Goal: Task Accomplishment & Management: Complete application form

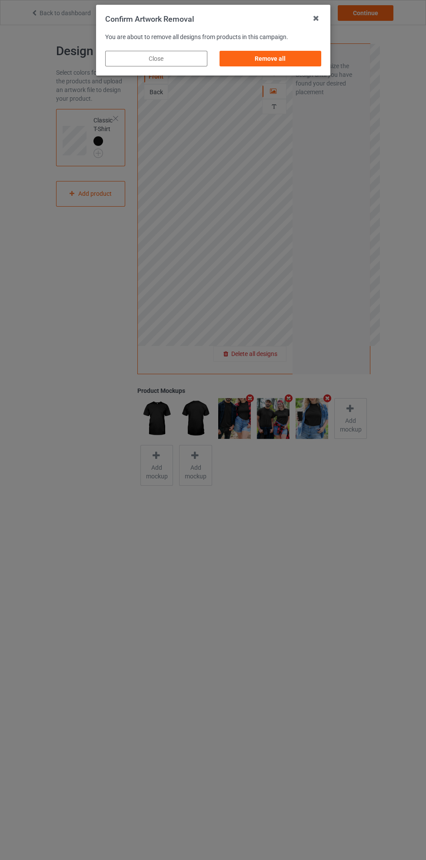
click at [288, 57] on div "Remove all" at bounding box center [270, 59] width 102 height 16
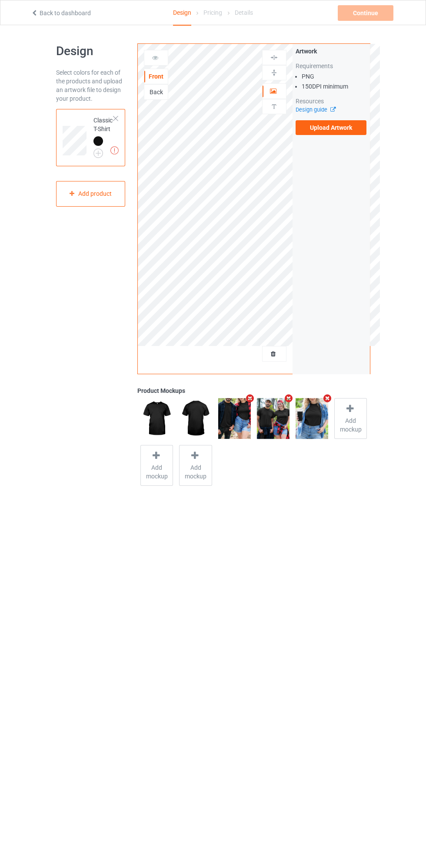
click at [348, 123] on label "Upload Artwork" at bounding box center [330, 127] width 71 height 15
click at [0, 0] on input "Upload Artwork" at bounding box center [0, 0] width 0 height 0
click at [0, 0] on img at bounding box center [0, 0] width 0 height 0
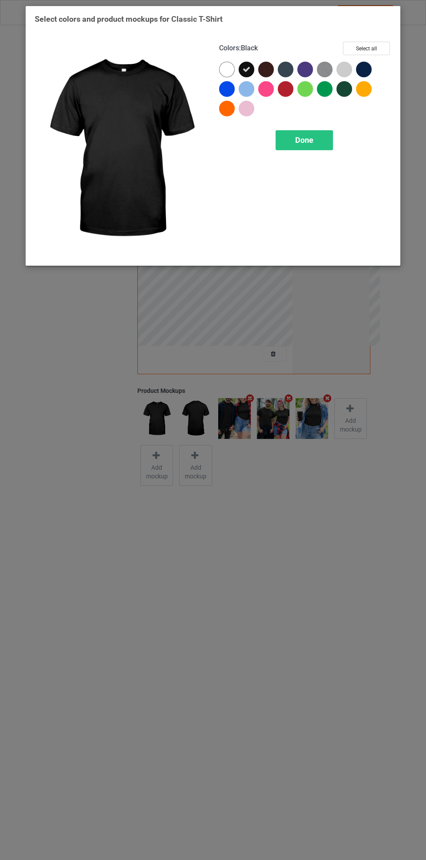
click at [246, 69] on icon at bounding box center [246, 70] width 8 height 8
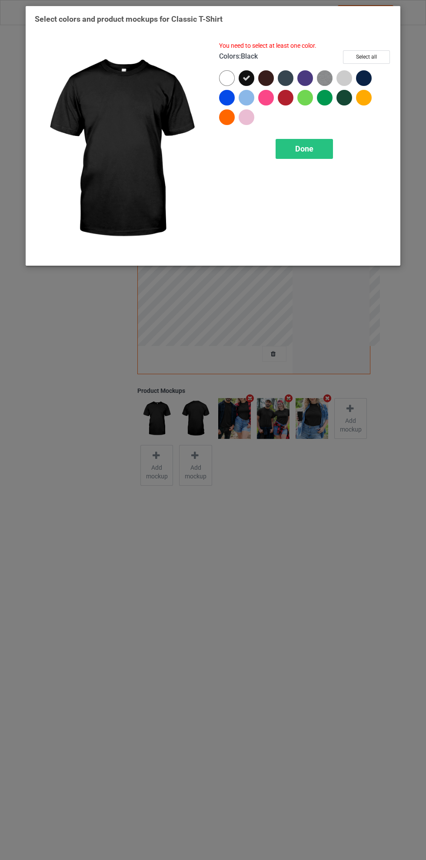
click at [286, 94] on div at bounding box center [286, 98] width 16 height 16
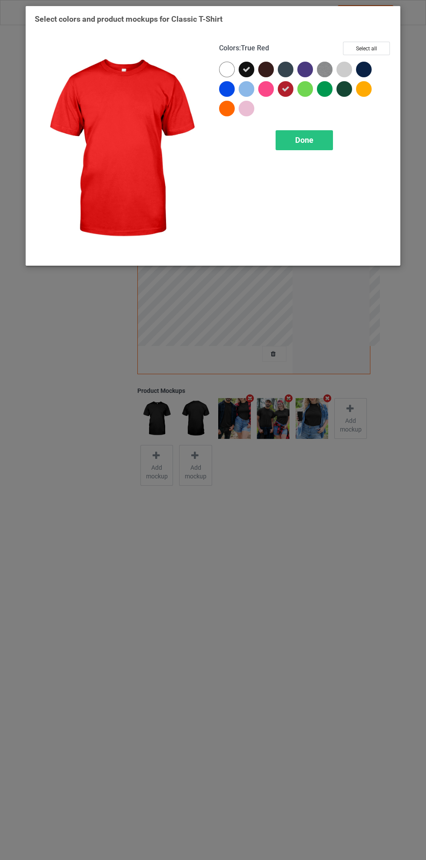
click at [242, 69] on icon at bounding box center [246, 70] width 8 height 8
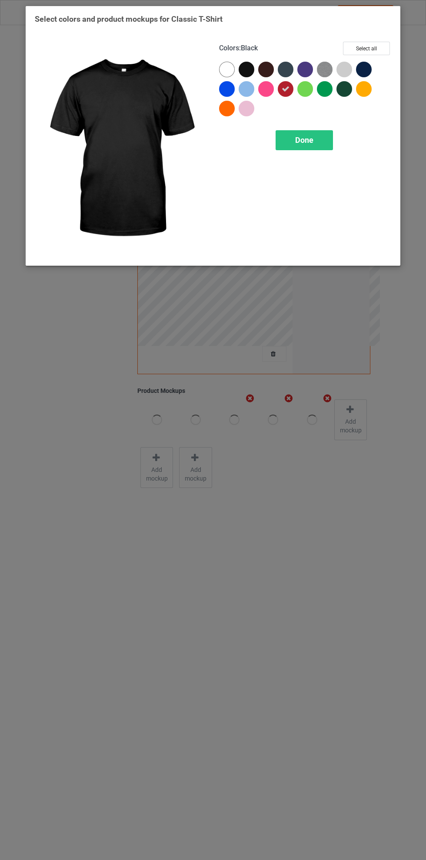
click at [316, 140] on div "Done" at bounding box center [303, 140] width 57 height 20
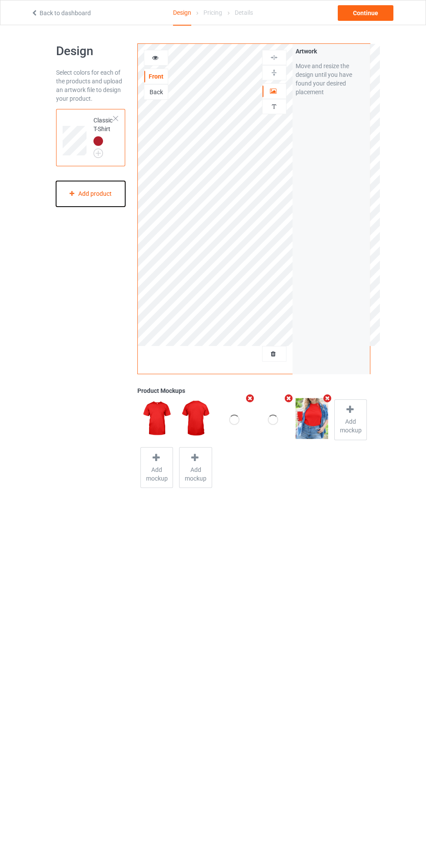
click at [111, 199] on div "Add product" at bounding box center [90, 194] width 69 height 26
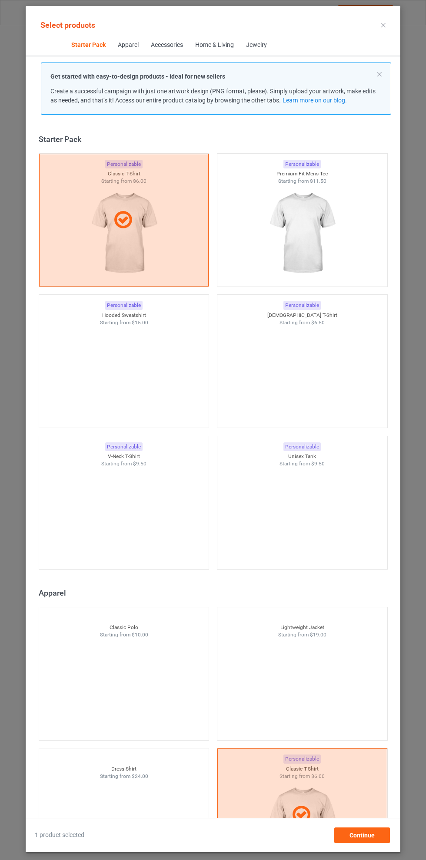
scroll to position [11, 0]
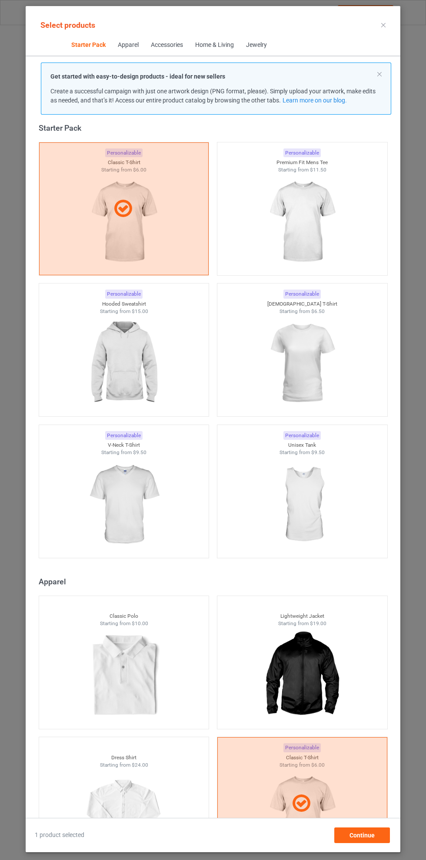
click at [319, 223] on img at bounding box center [302, 222] width 78 height 97
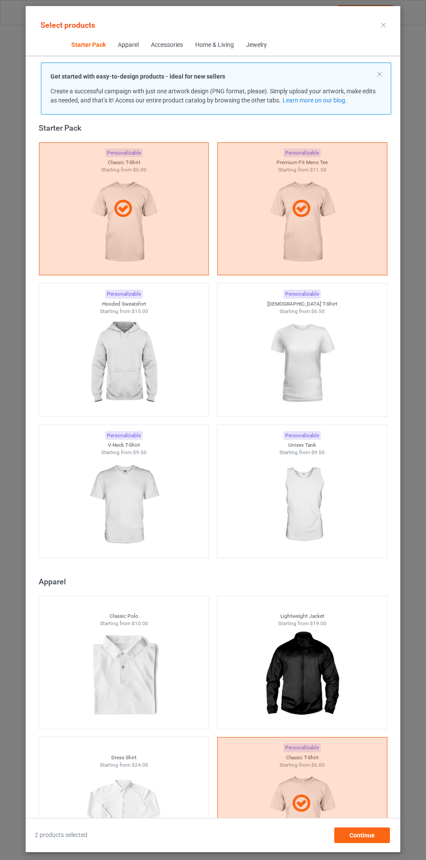
click at [134, 366] on img at bounding box center [124, 363] width 78 height 97
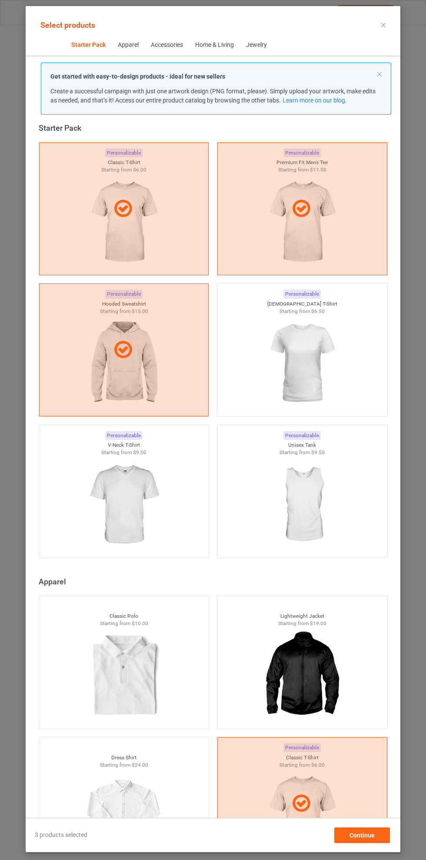
click at [325, 367] on img at bounding box center [302, 363] width 78 height 97
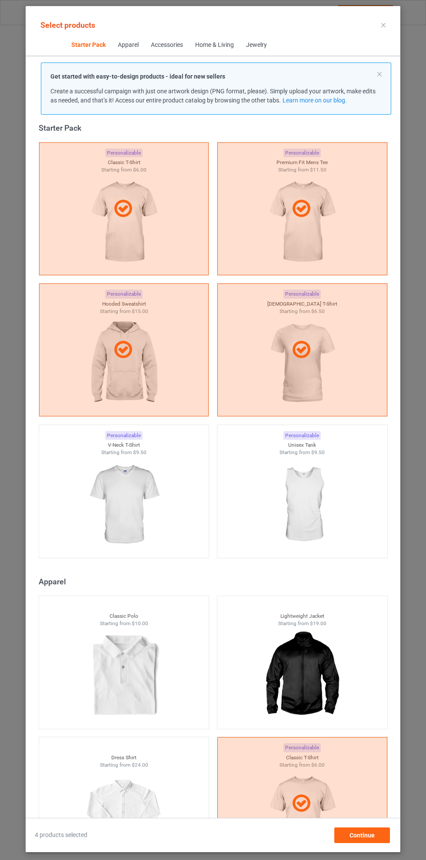
click at [144, 510] on img at bounding box center [124, 504] width 78 height 97
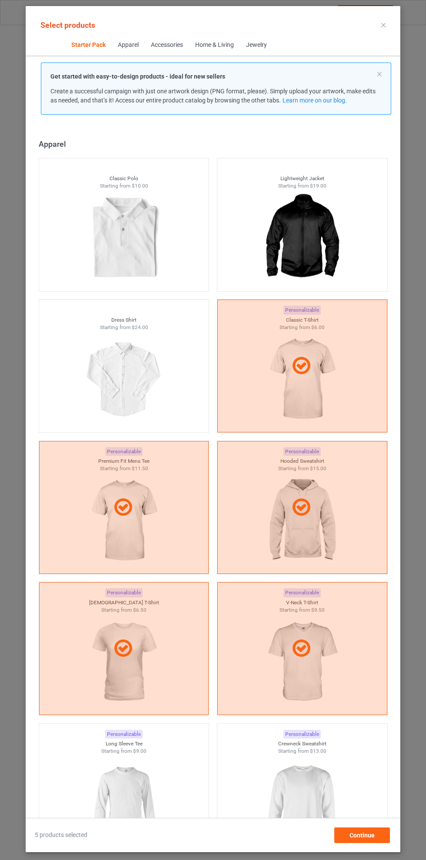
scroll to position [452, 0]
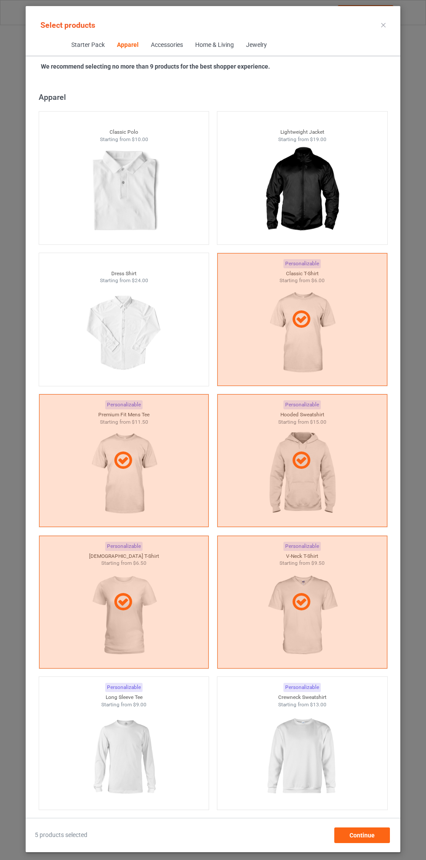
scroll to position [635, 0]
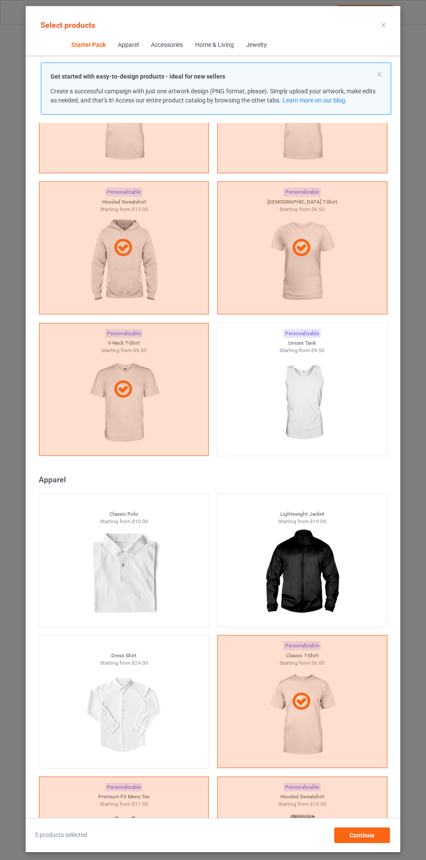
scroll to position [113, 0]
click at [383, 25] on icon at bounding box center [383, 25] width 4 height 4
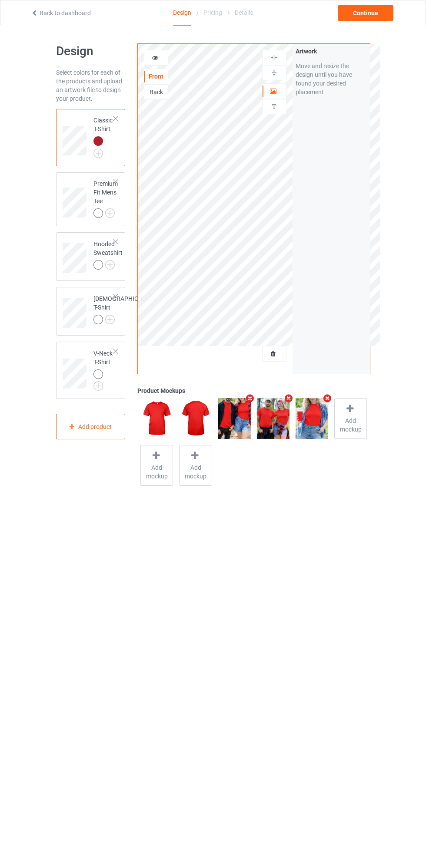
click at [0, 0] on img at bounding box center [0, 0] width 0 height 0
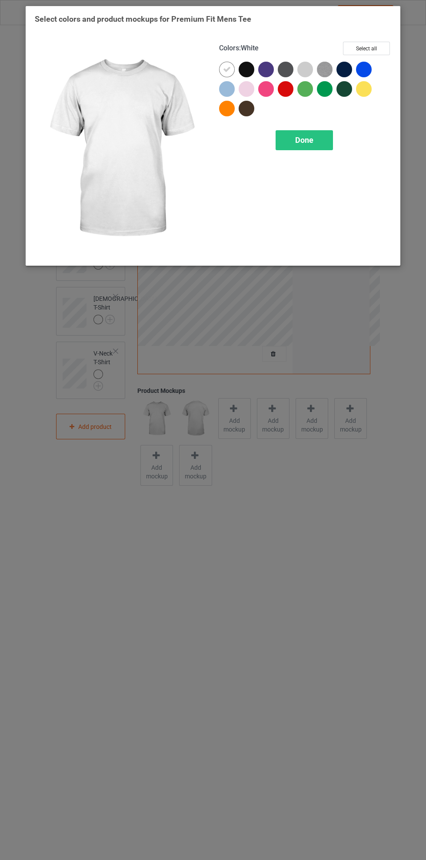
click at [289, 97] on div at bounding box center [288, 91] width 20 height 20
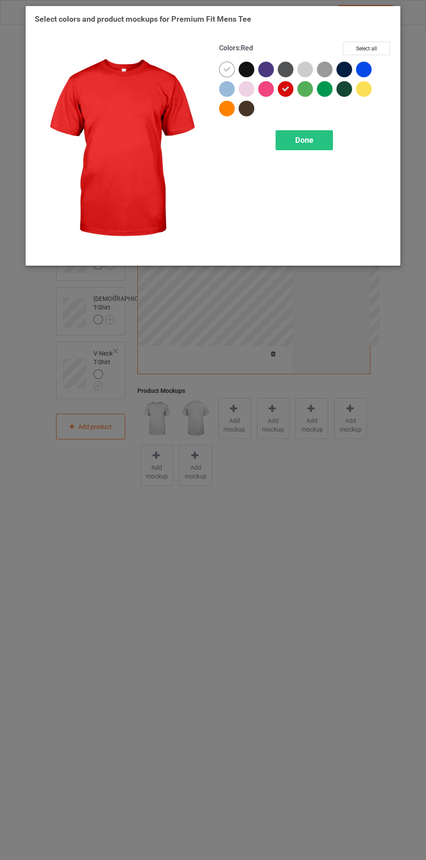
click at [227, 69] on icon at bounding box center [227, 70] width 8 height 8
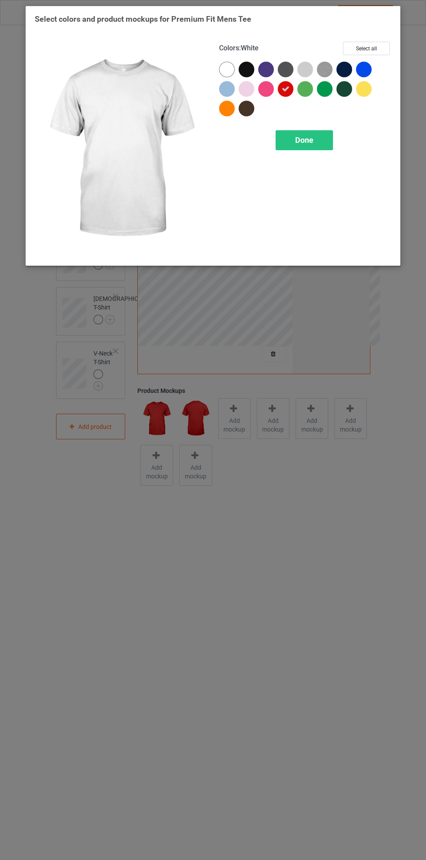
click at [308, 138] on span "Done" at bounding box center [304, 140] width 18 height 9
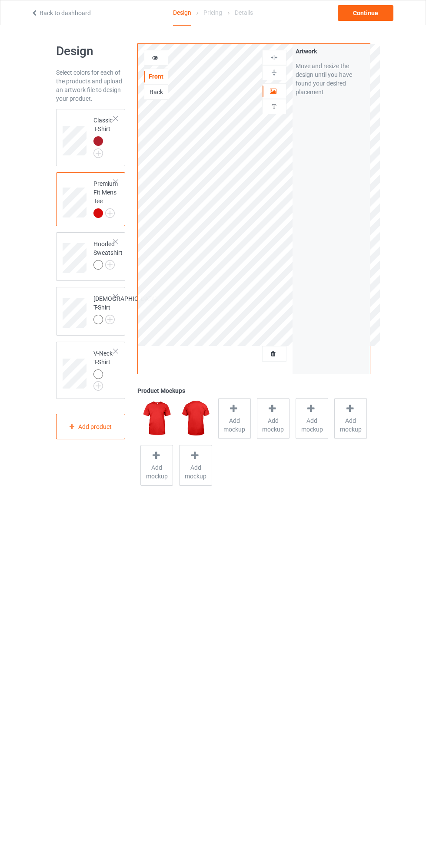
click at [0, 0] on img at bounding box center [0, 0] width 0 height 0
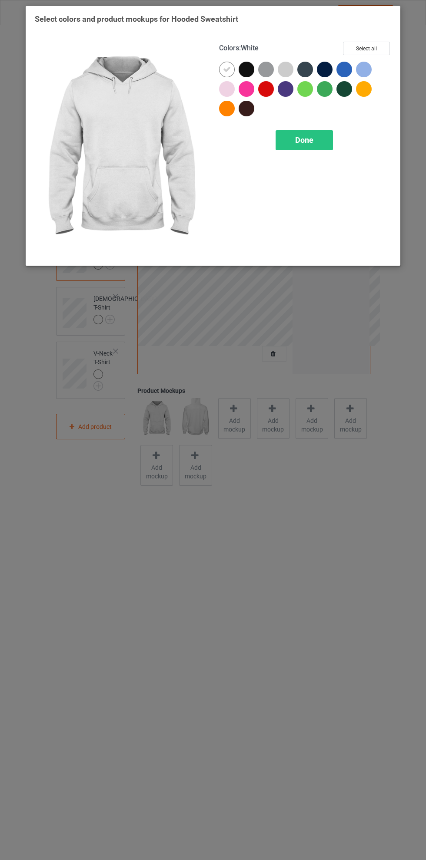
click at [269, 88] on div at bounding box center [266, 89] width 16 height 16
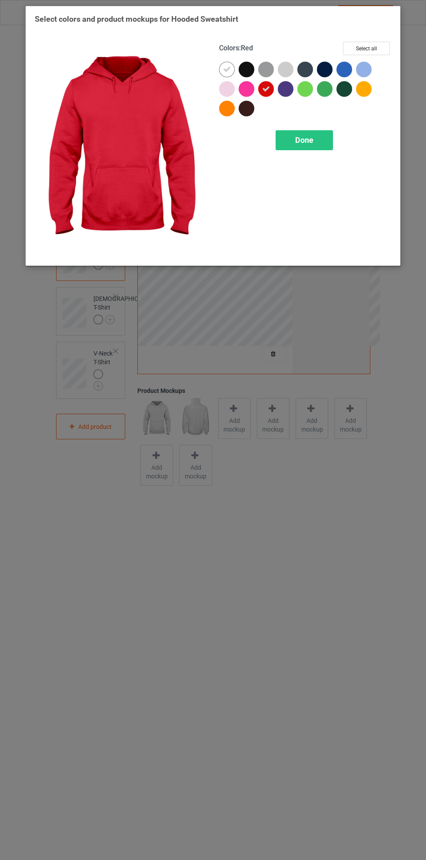
click at [227, 69] on icon at bounding box center [227, 70] width 8 height 8
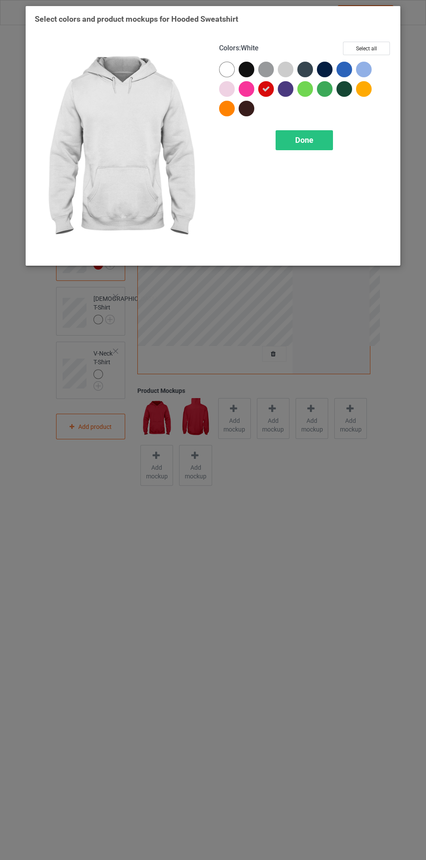
click at [317, 138] on div "Done" at bounding box center [303, 140] width 57 height 20
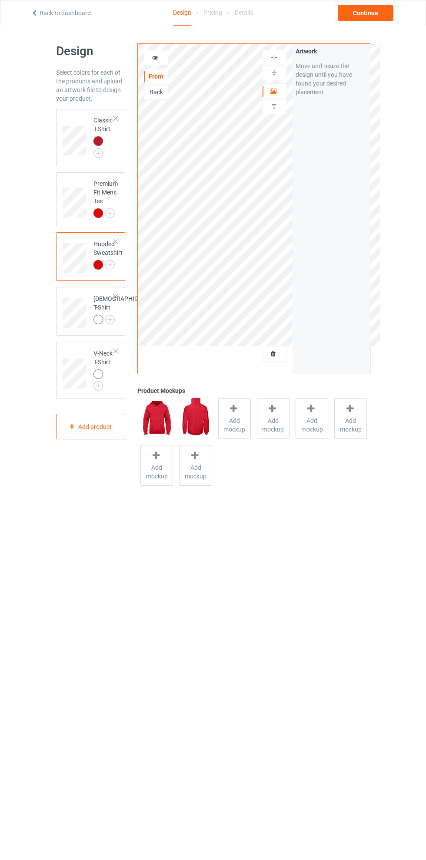
click at [0, 0] on img at bounding box center [0, 0] width 0 height 0
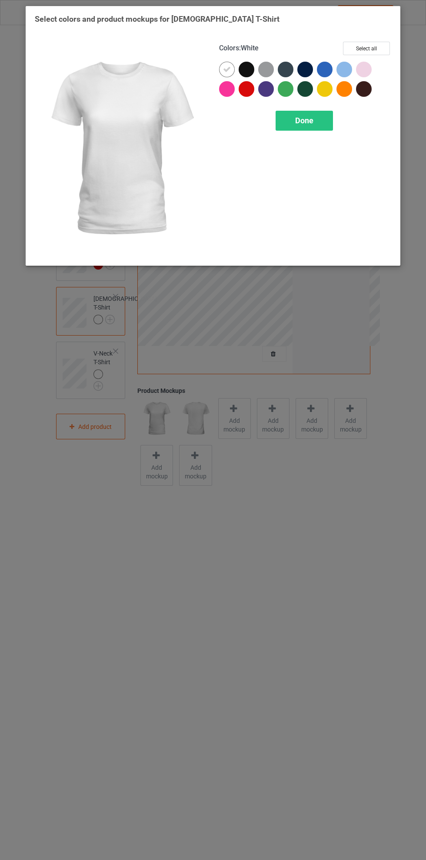
click at [255, 96] on div at bounding box center [248, 91] width 20 height 20
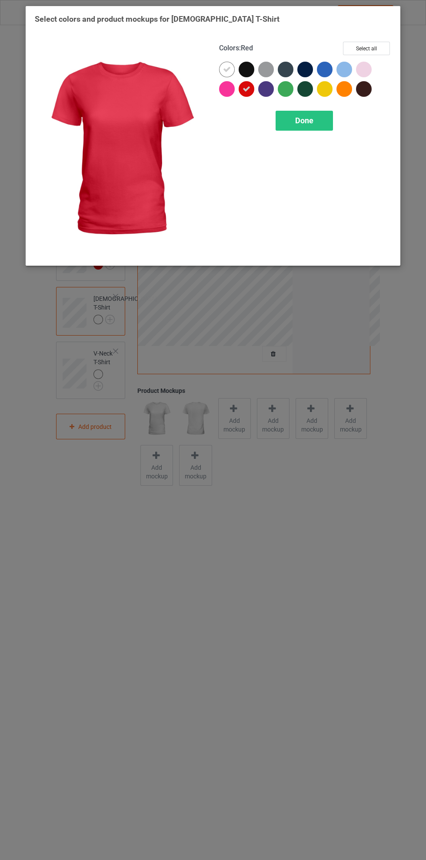
click at [223, 66] on icon at bounding box center [227, 70] width 8 height 8
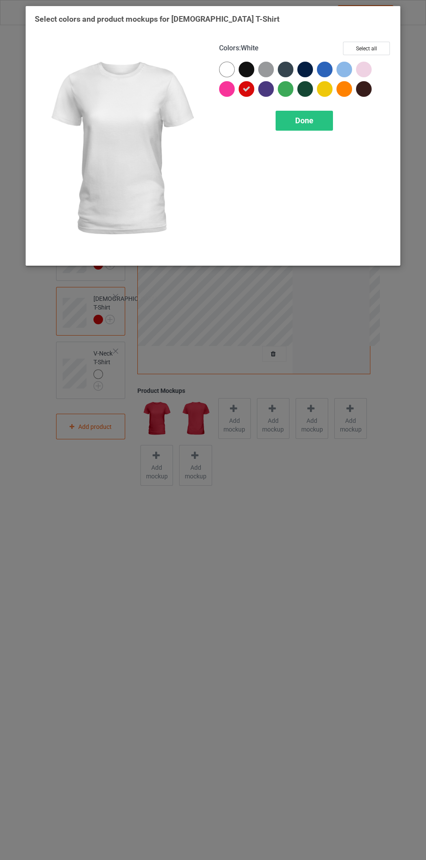
click at [317, 113] on div "Done" at bounding box center [303, 121] width 57 height 20
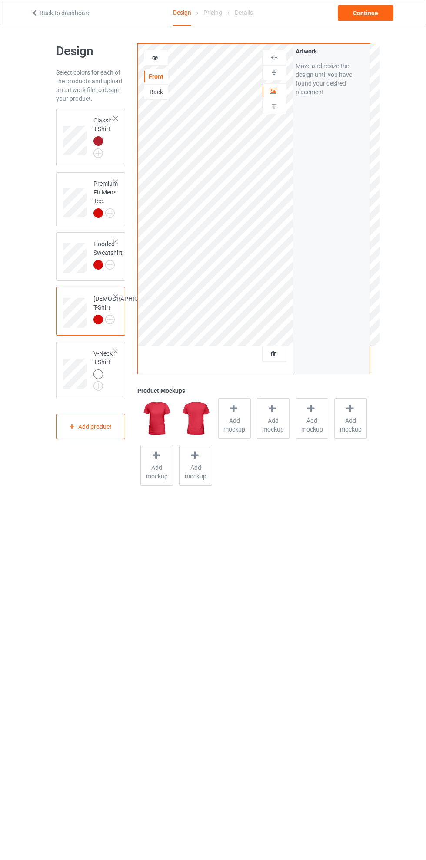
click at [0, 0] on img at bounding box center [0, 0] width 0 height 0
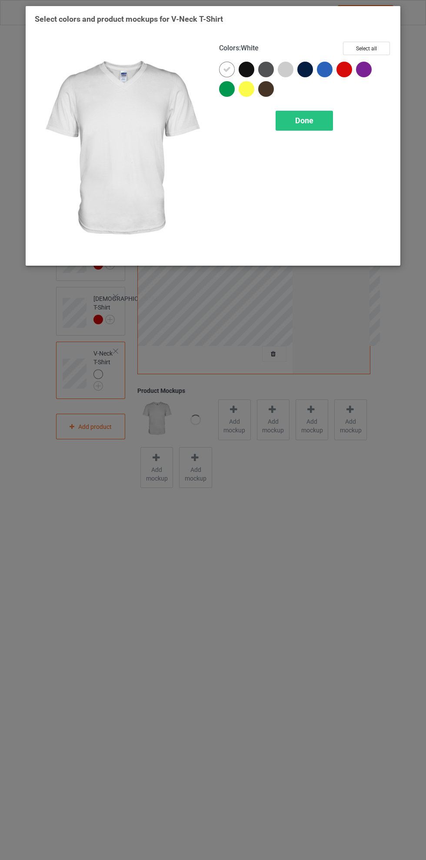
click at [351, 66] on div at bounding box center [344, 70] width 16 height 16
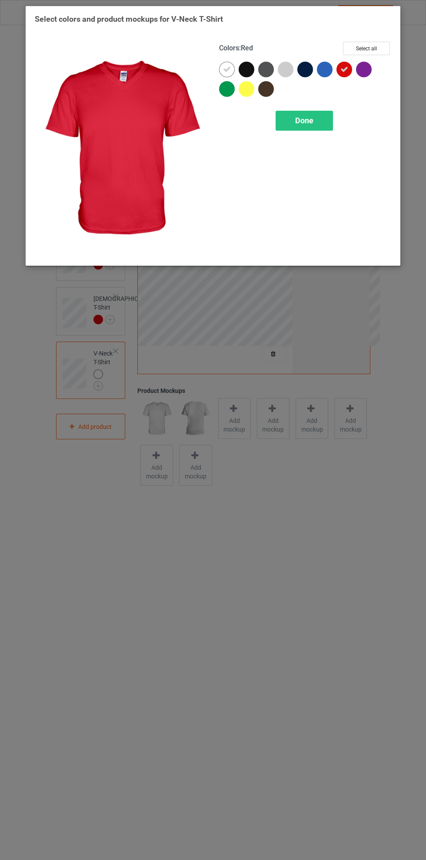
click at [225, 68] on icon at bounding box center [227, 70] width 8 height 8
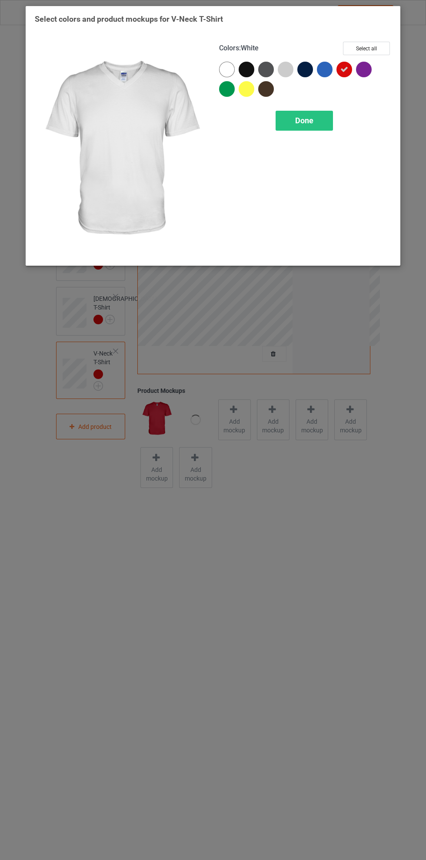
click at [309, 116] on div "Done" at bounding box center [303, 121] width 57 height 20
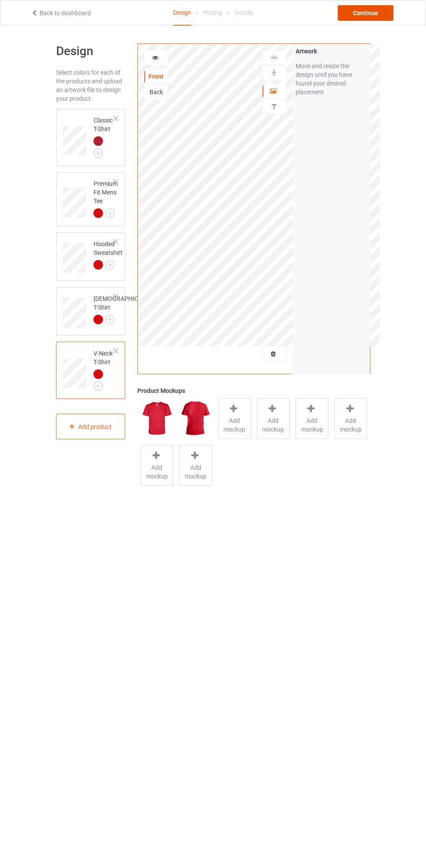
click at [379, 16] on div "Continue" at bounding box center [365, 13] width 56 height 16
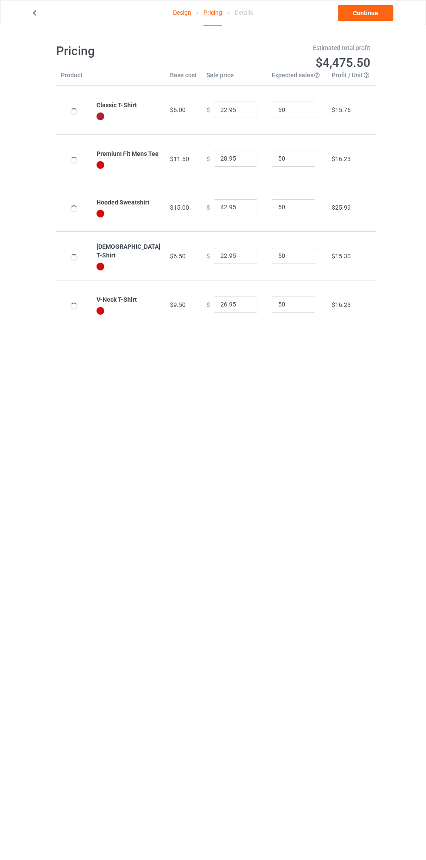
click at [378, 17] on link "Continue" at bounding box center [365, 13] width 56 height 16
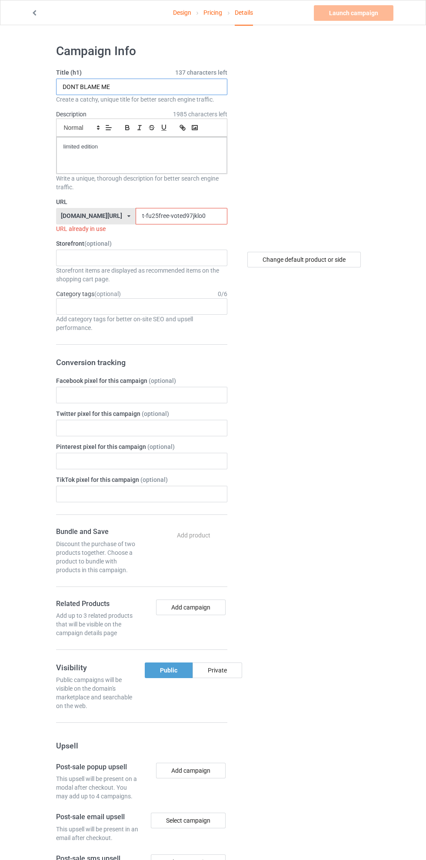
click at [157, 90] on input "DONT BLAME ME" at bounding box center [141, 87] width 171 height 17
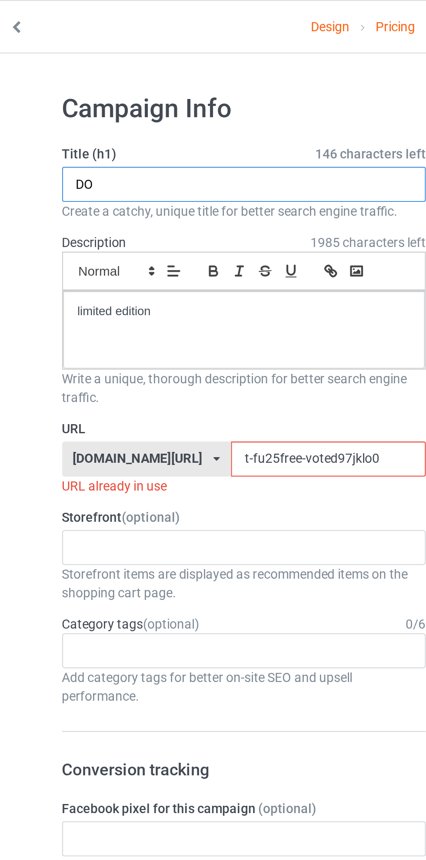
type input "D"
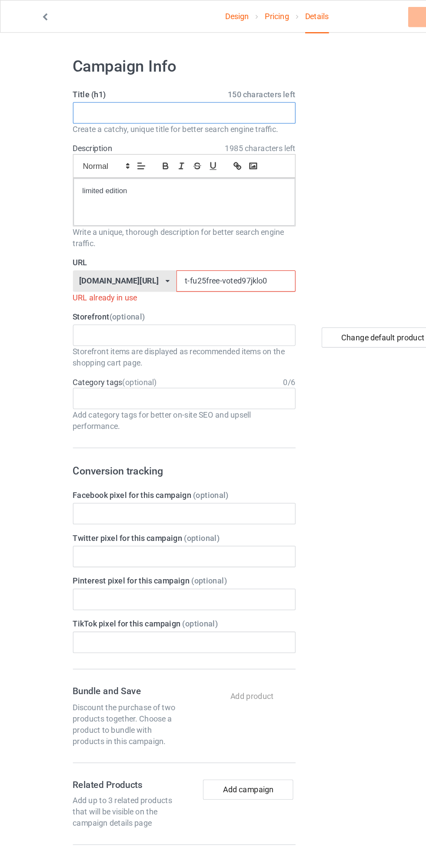
click at [146, 87] on input "text" at bounding box center [141, 87] width 171 height 17
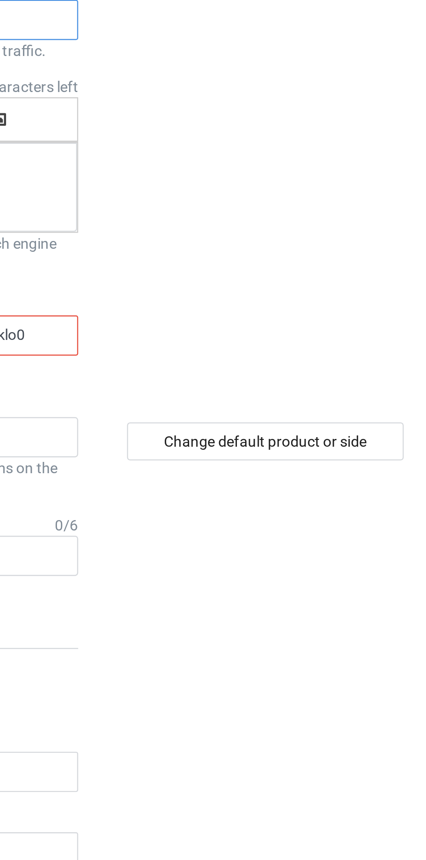
type input "T"
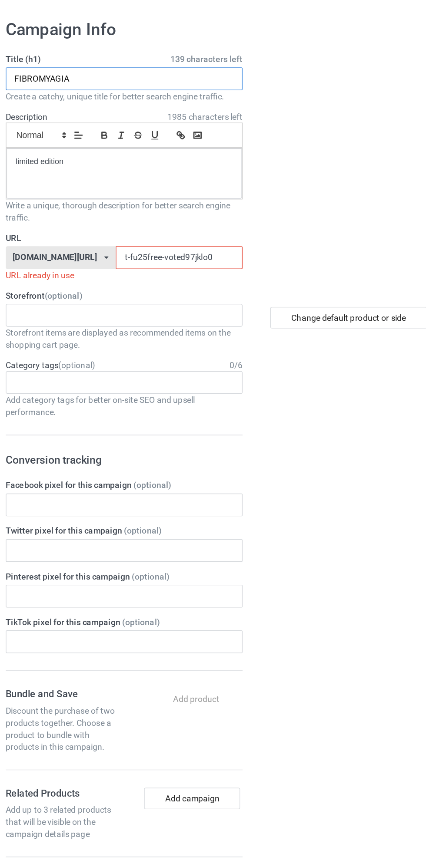
click at [93, 85] on input "FIBROMYAGIA" at bounding box center [141, 87] width 171 height 17
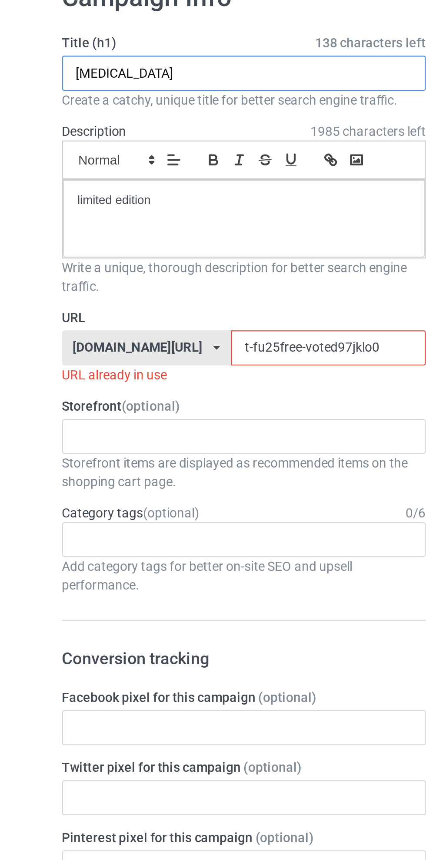
type input "[MEDICAL_DATA]"
click at [169, 217] on input "t-fu25free-voted97jklo0" at bounding box center [182, 216] width 92 height 17
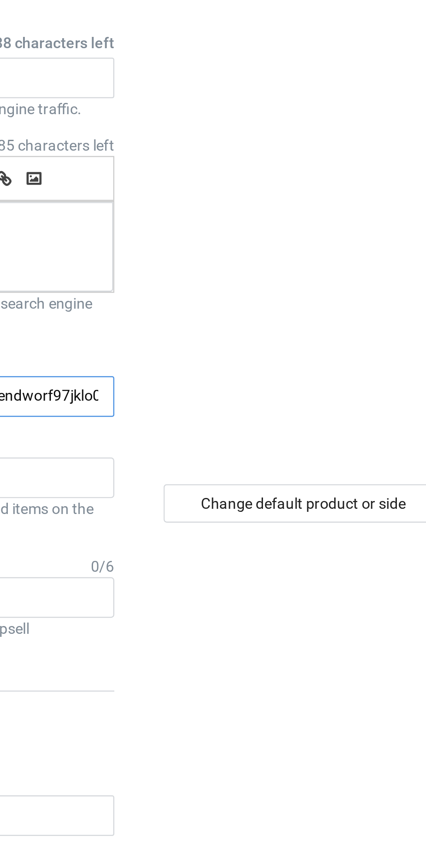
type input "t-fu25free-sevendworfs97jklo0"
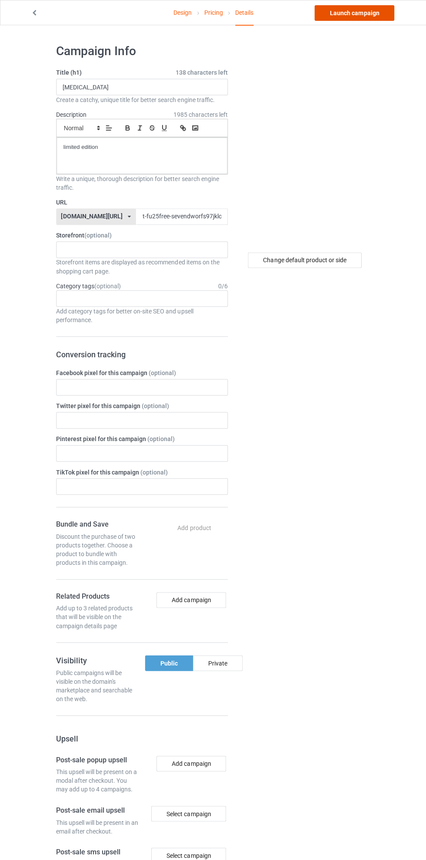
click at [360, 13] on link "Launch campaign" at bounding box center [353, 13] width 79 height 16
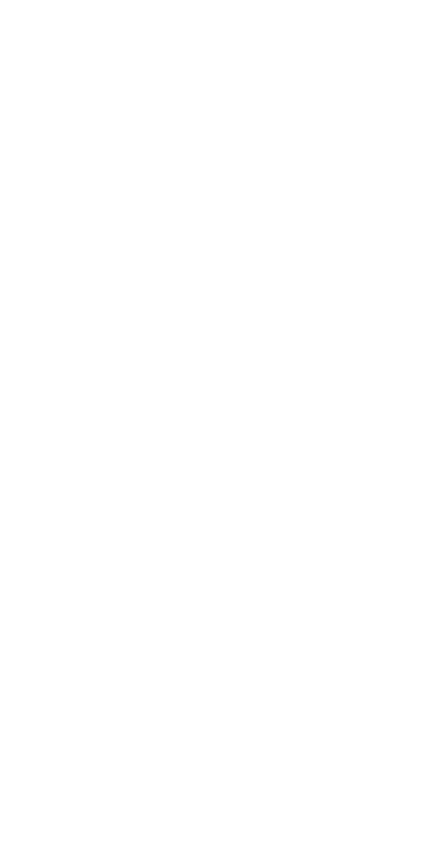
click at [194, 841] on div "Creating designs..." at bounding box center [213, 430] width 426 height 860
click at [194, 841] on div "Creating products..." at bounding box center [213, 430] width 426 height 860
